Goal: Transaction & Acquisition: Purchase product/service

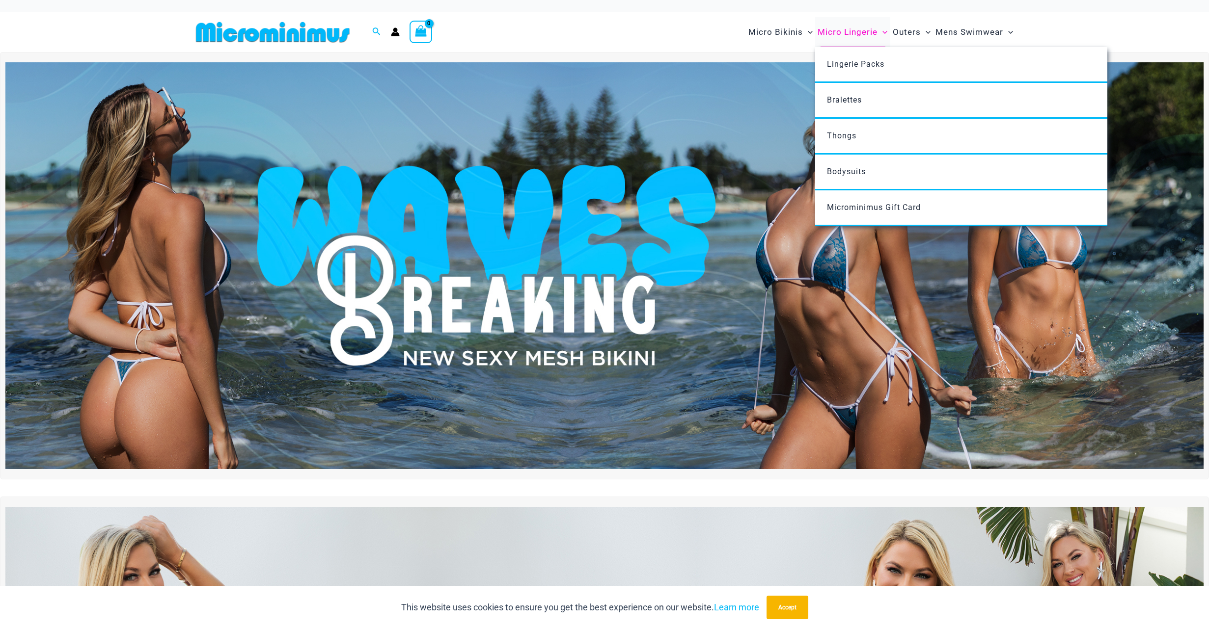
scroll to position [2, 0]
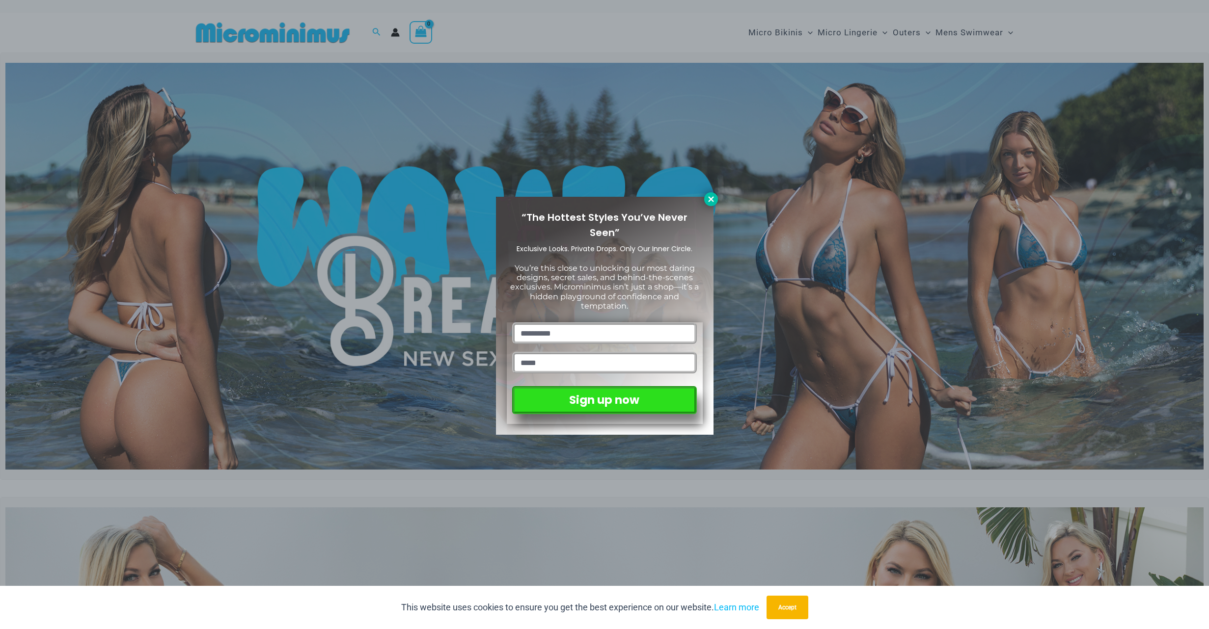
click at [714, 195] on icon at bounding box center [710, 199] width 9 height 9
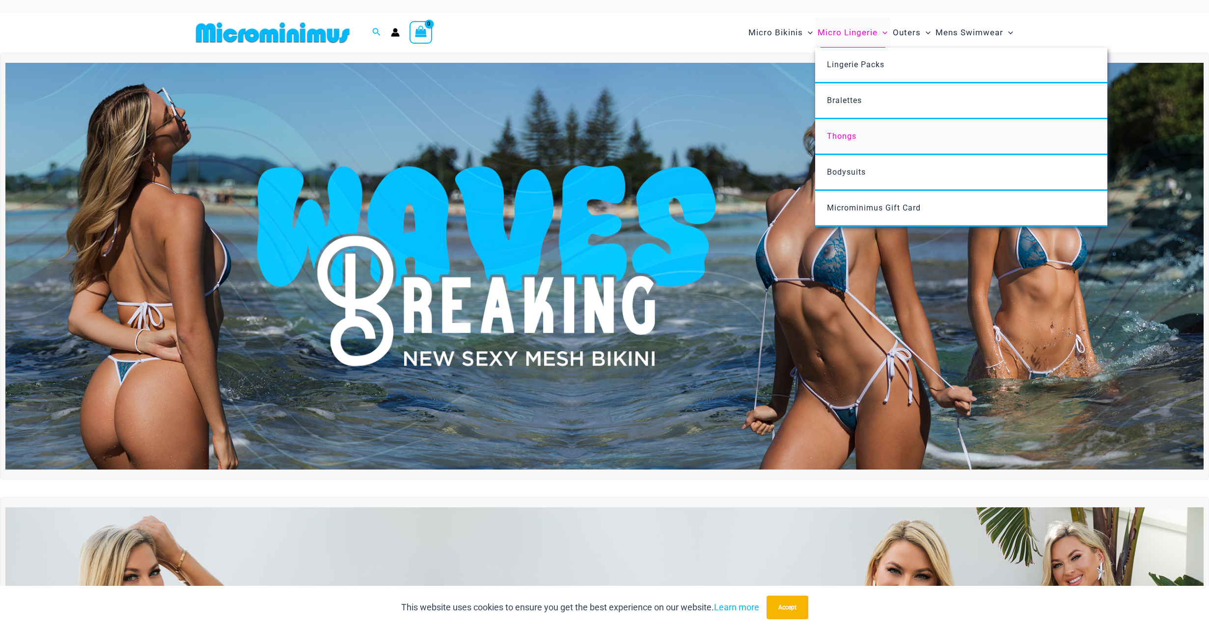
click at [852, 135] on span "Thongs" at bounding box center [841, 136] width 29 height 9
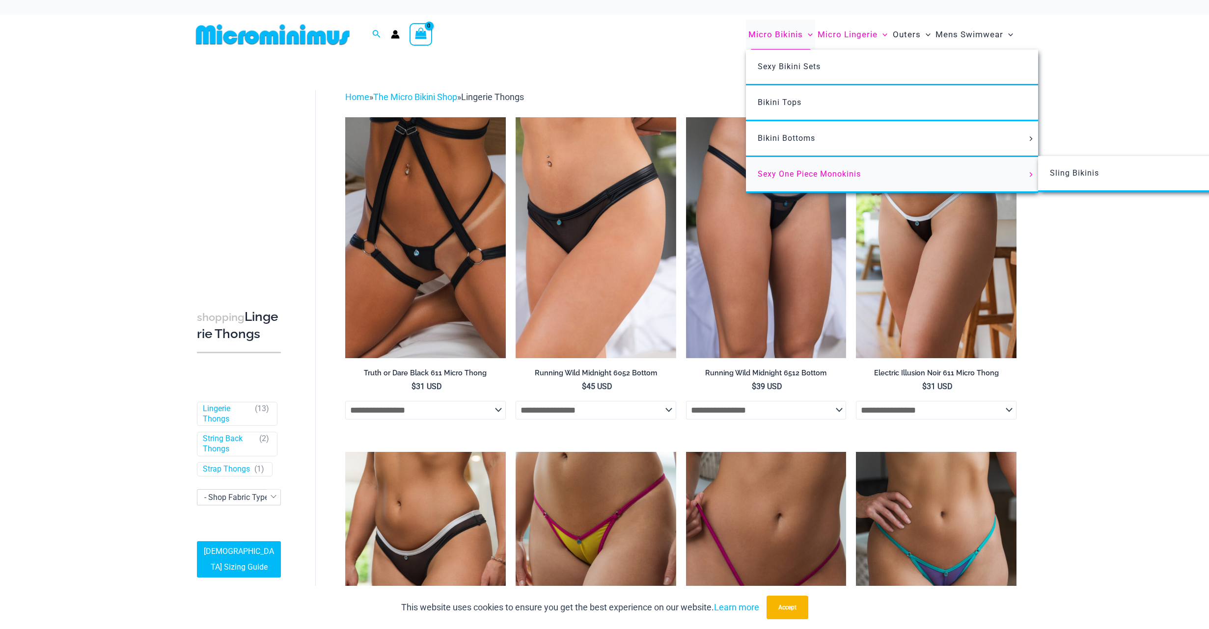
click at [833, 174] on span "Sexy One Piece Monokinis" at bounding box center [808, 173] width 103 height 9
